Goal: Navigation & Orientation: Find specific page/section

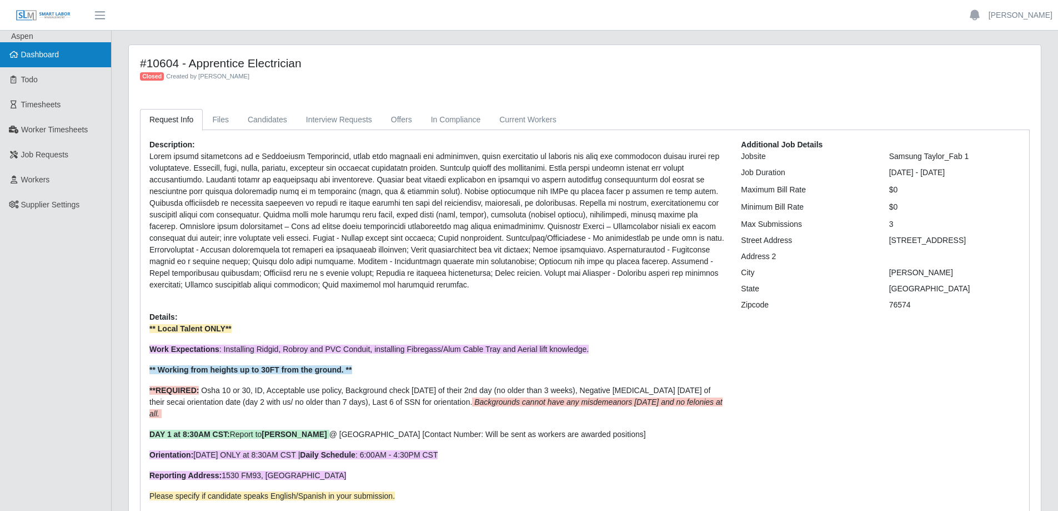
click at [57, 58] on span "Dashboard" at bounding box center [40, 54] width 38 height 9
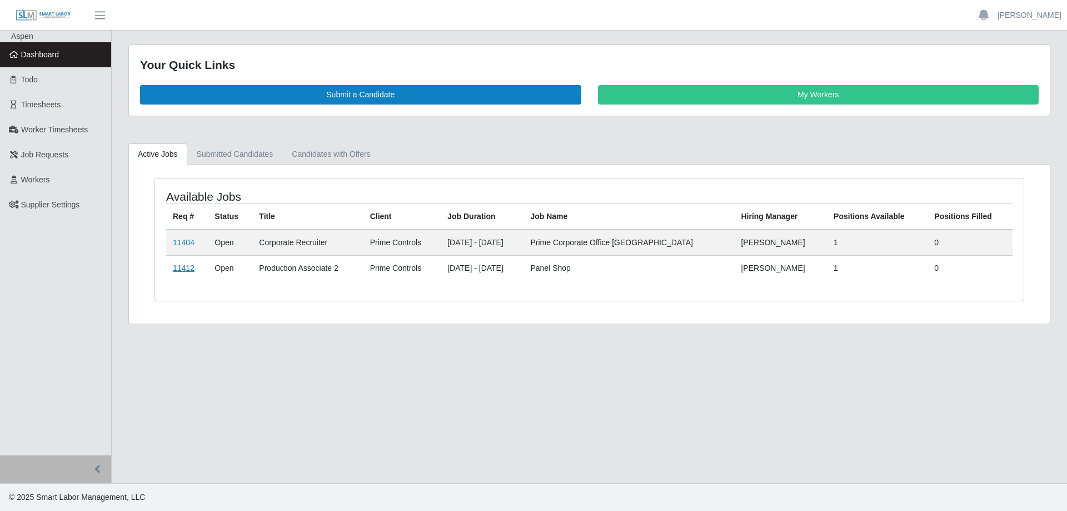
click at [185, 267] on link "11412" at bounding box center [184, 267] width 22 height 9
